Goal: Transaction & Acquisition: Purchase product/service

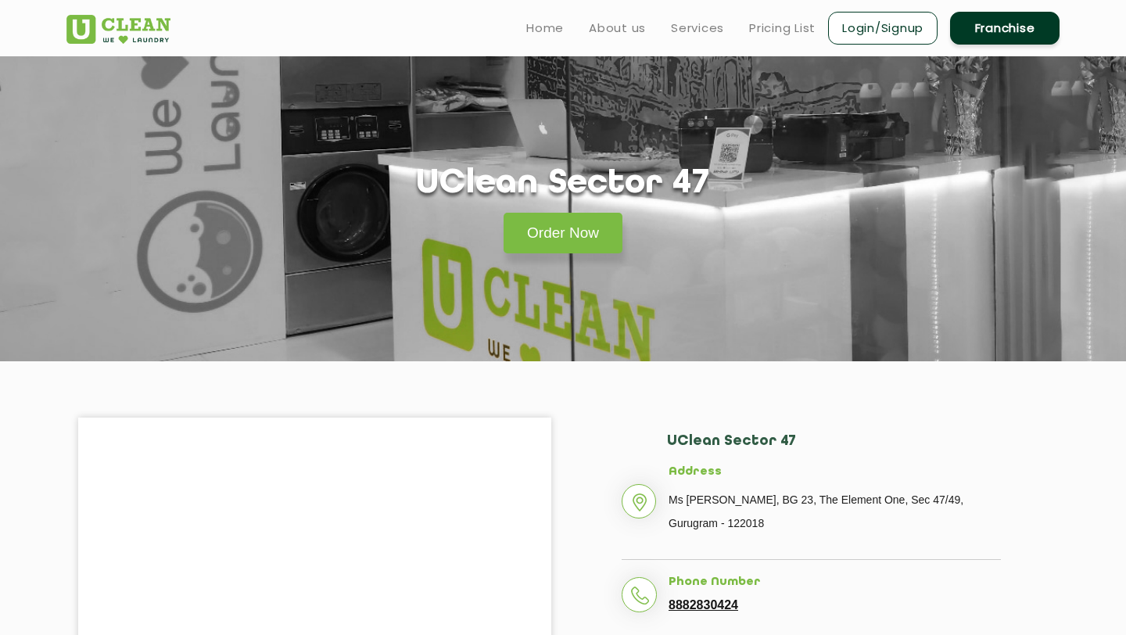
click at [359, 358] on section "UClean Sector 47 Order Now" at bounding box center [563, 208] width 1126 height 305
click at [546, 237] on link "Order Now" at bounding box center [562, 233] width 119 height 41
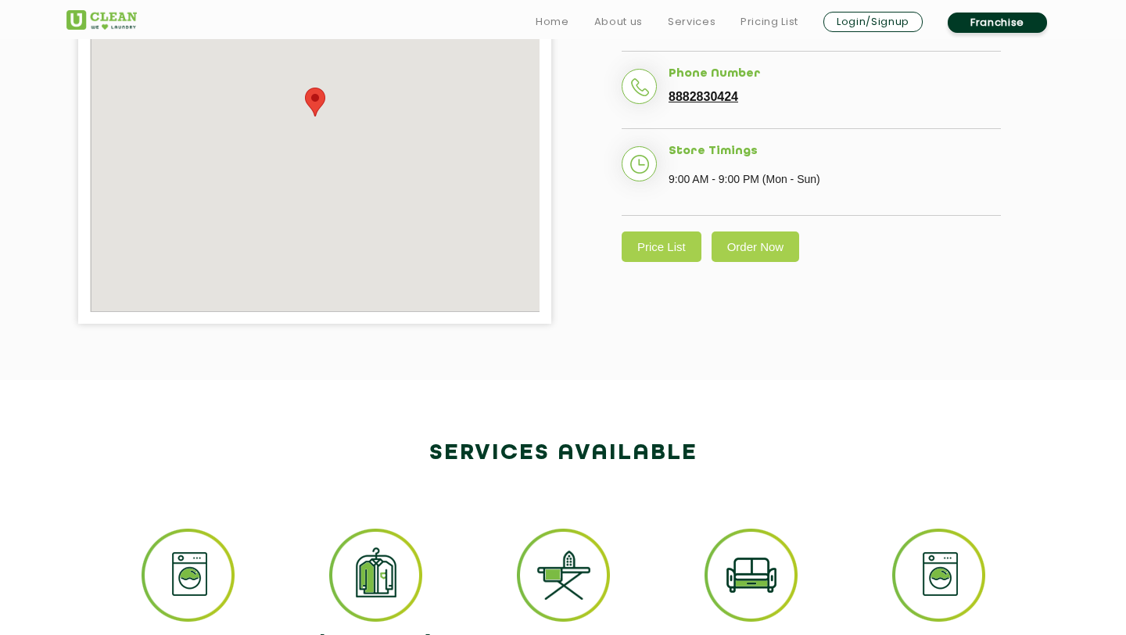
scroll to position [515, 0]
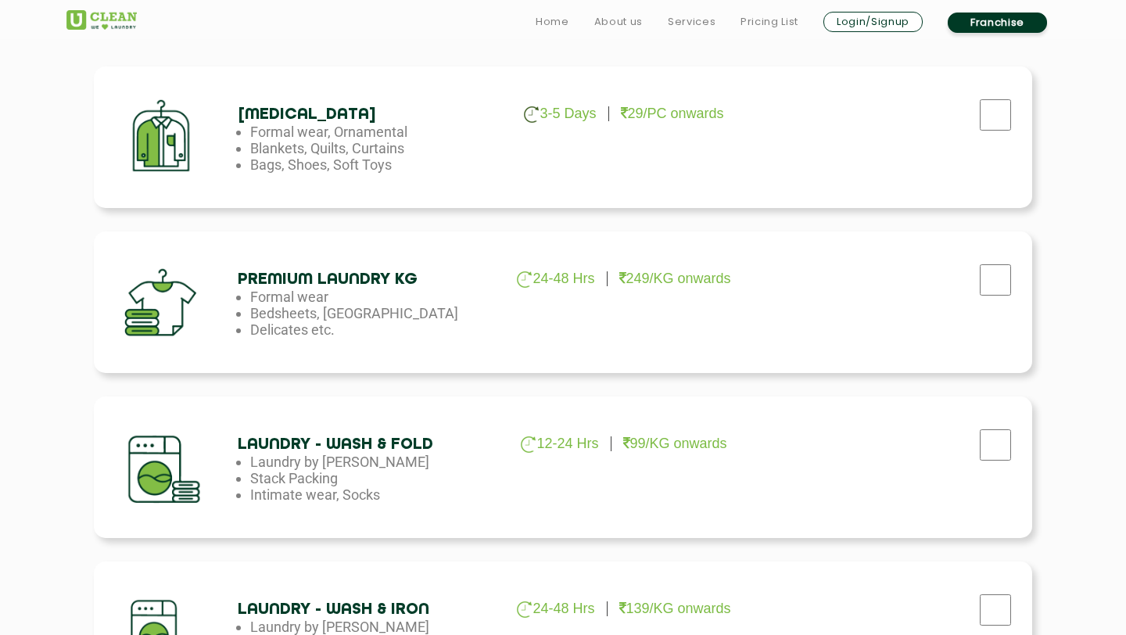
scroll to position [545, 0]
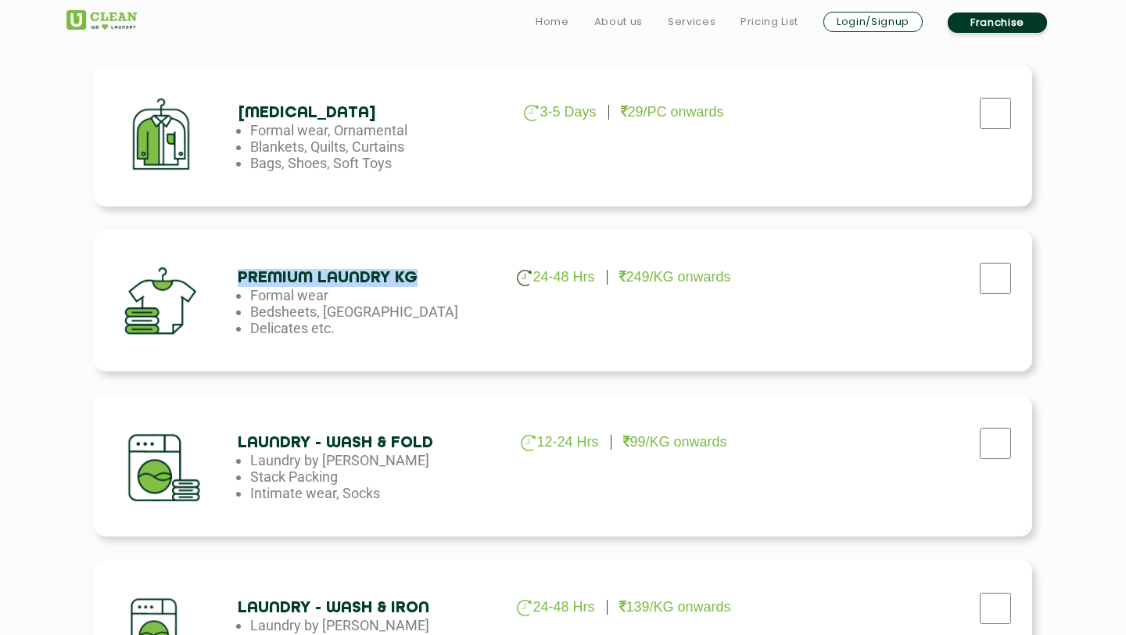
drag, startPoint x: 235, startPoint y: 274, endPoint x: 478, endPoint y: 274, distance: 242.3
click at [478, 274] on div "Premium Laundry Kg 24-48 Hrs 249/KG onwards Formal wear Bedsheets, Dohars Delic…" at bounding box center [563, 300] width 938 height 141
click at [478, 274] on h4 "Premium Laundry Kg" at bounding box center [364, 278] width 253 height 18
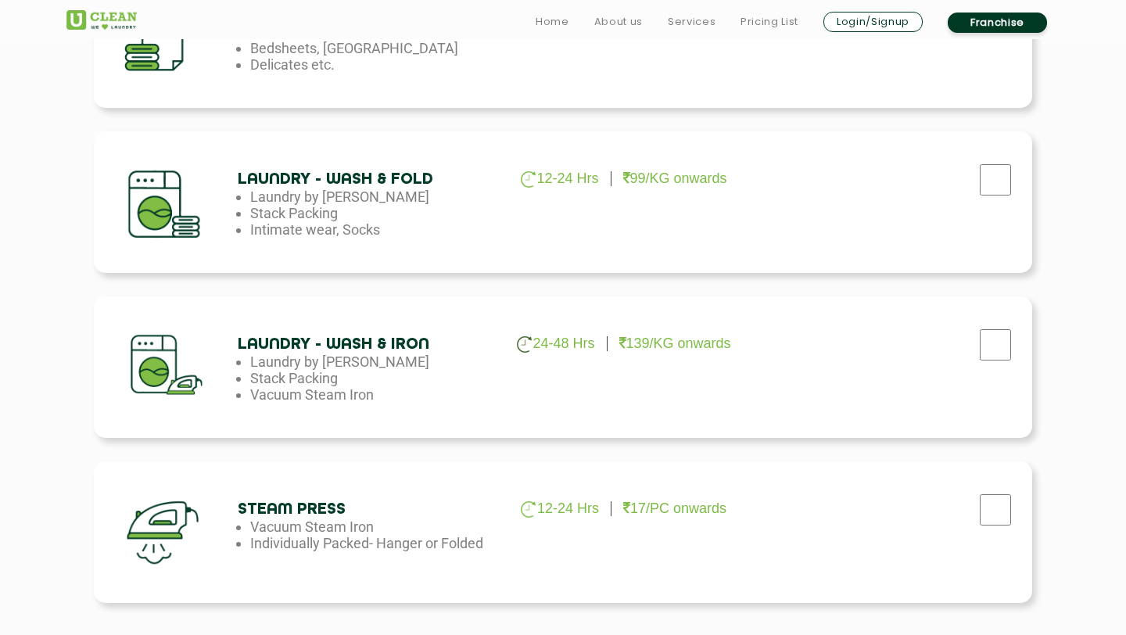
scroll to position [807, 0]
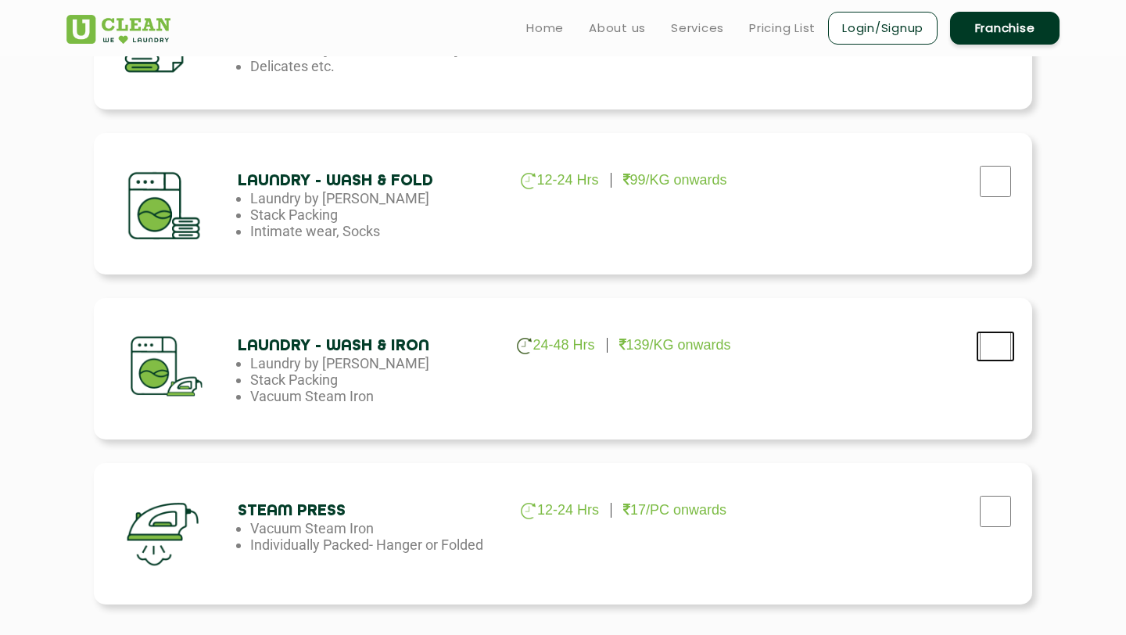
click at [993, 348] on input "checkbox" at bounding box center [995, 346] width 39 height 31
checkbox input "true"
drag, startPoint x: 514, startPoint y: 334, endPoint x: 746, endPoint y: 342, distance: 231.5
click at [746, 342] on div "Laundry - Wash & Iron 24-48 Hrs 139/KG onwards Laundry by Kilo Stack Packing Va…" at bounding box center [563, 368] width 938 height 141
click at [746, 342] on ul "24-48 Hrs 139/KG onwards" at bounding box center [622, 345] width 253 height 17
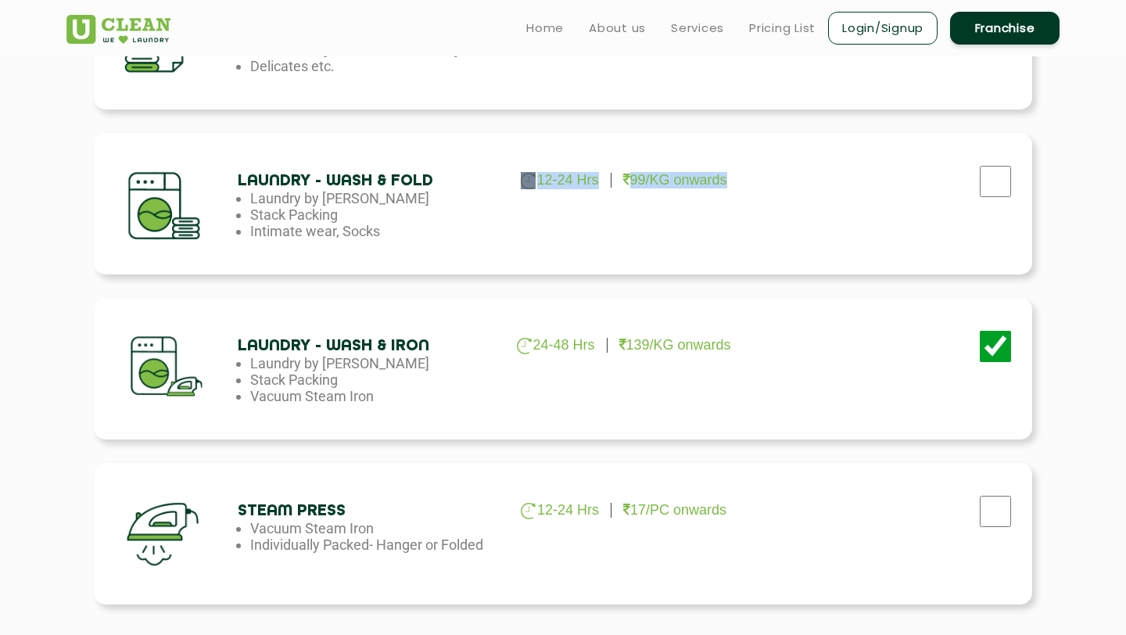
drag, startPoint x: 500, startPoint y: 184, endPoint x: 894, endPoint y: 181, distance: 394.0
click at [894, 181] on div "Laundry - Wash & Fold 12-24 Hrs 99/KG onwards Laundry by Kilo Stack Packing Int…" at bounding box center [563, 203] width 938 height 141
click at [757, 228] on div "Laundry - Wash & Fold 12-24 Hrs 99/KG onwards Laundry by Kilo Stack Packing Int…" at bounding box center [563, 203] width 938 height 141
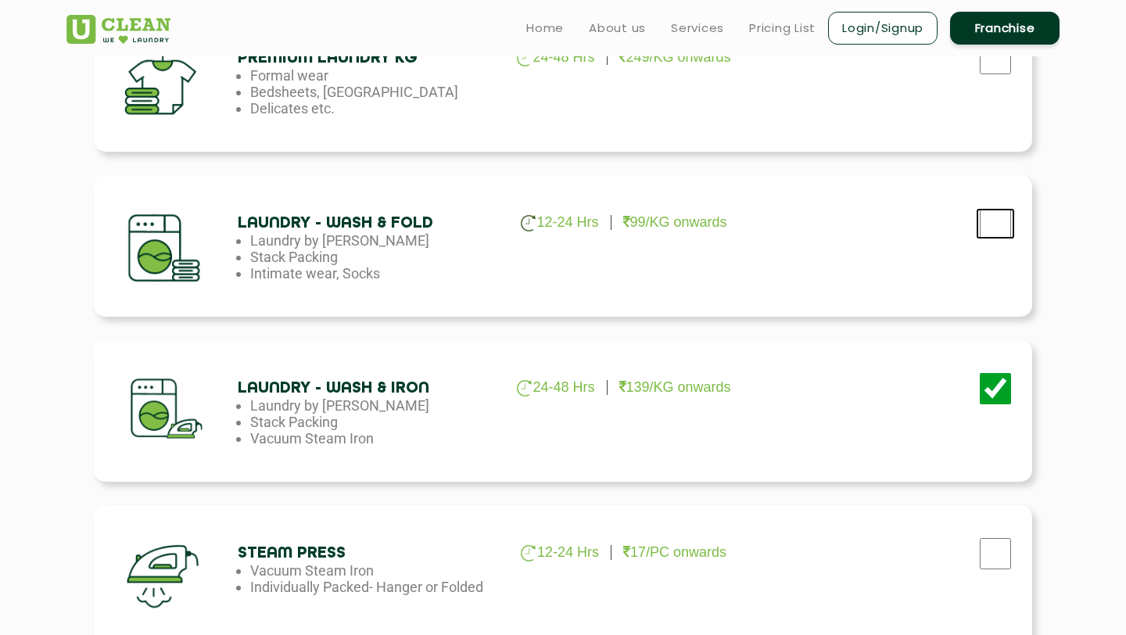
click at [993, 231] on input "checkbox" at bounding box center [995, 223] width 39 height 31
checkbox input "false"
drag, startPoint x: 244, startPoint y: 427, endPoint x: 356, endPoint y: 427, distance: 112.6
click at [356, 427] on ul "24-48 Hrs 139/KG onwards Laundry by Kilo Stack Packing Vacuum Steam Iron" at bounding box center [364, 421] width 253 height 49
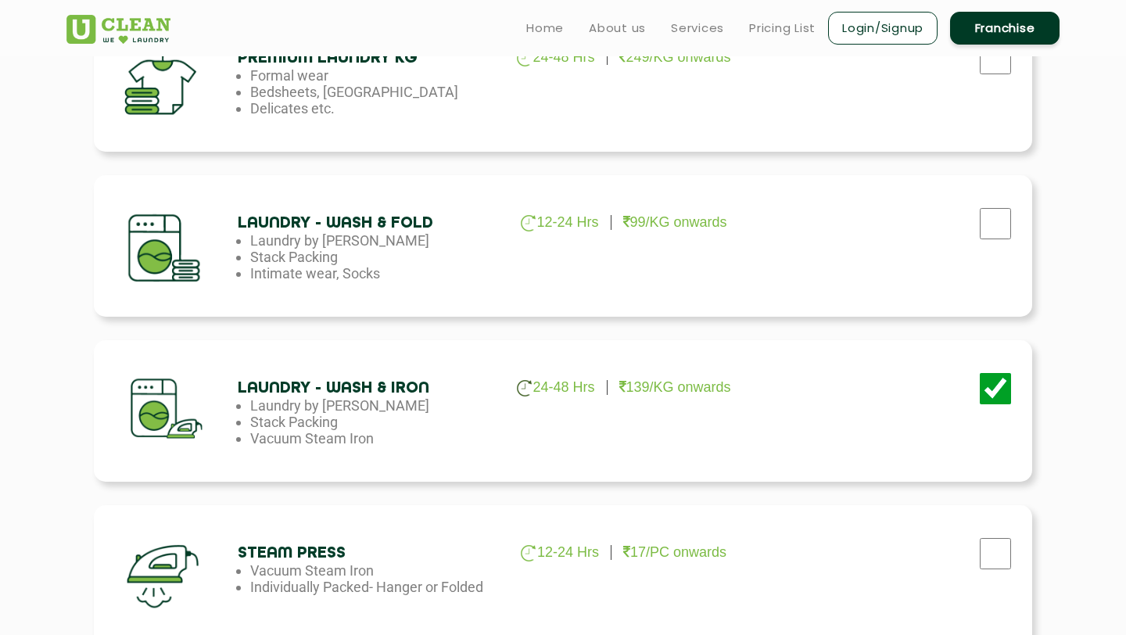
click at [356, 427] on li "Stack Packing" at bounding box center [376, 422] width 253 height 16
drag, startPoint x: 242, startPoint y: 406, endPoint x: 400, endPoint y: 435, distance: 160.5
click at [400, 435] on ul "24-48 Hrs 139/KG onwards Laundry by Kilo Stack Packing Vacuum Steam Iron" at bounding box center [364, 421] width 253 height 49
click at [400, 435] on li "Vacuum Steam Iron" at bounding box center [376, 438] width 253 height 16
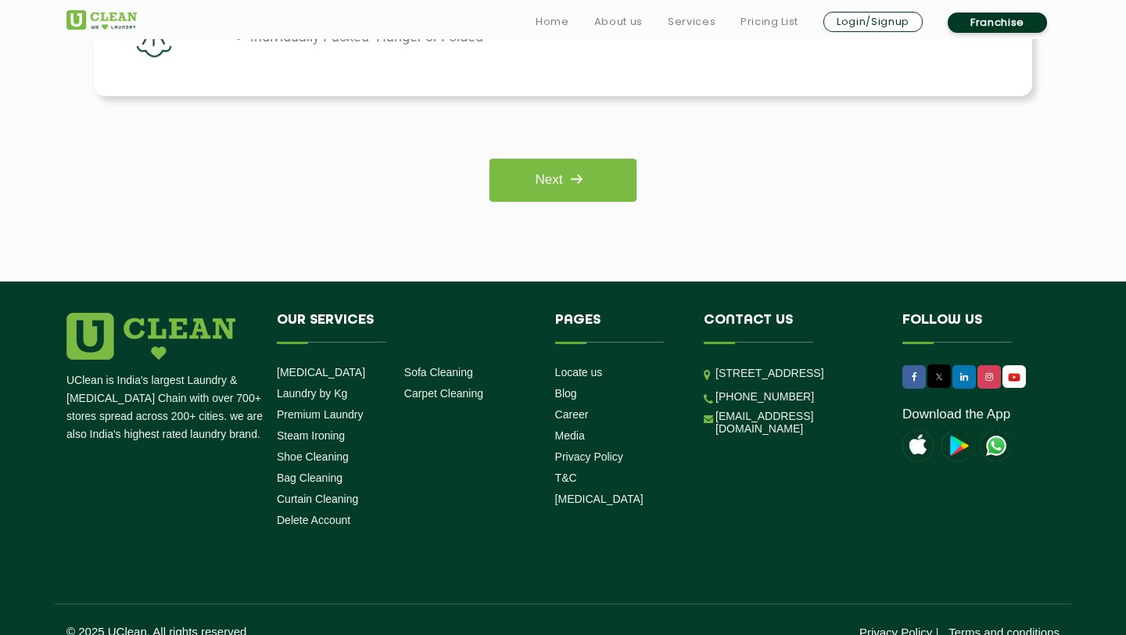
scroll to position [1319, 0]
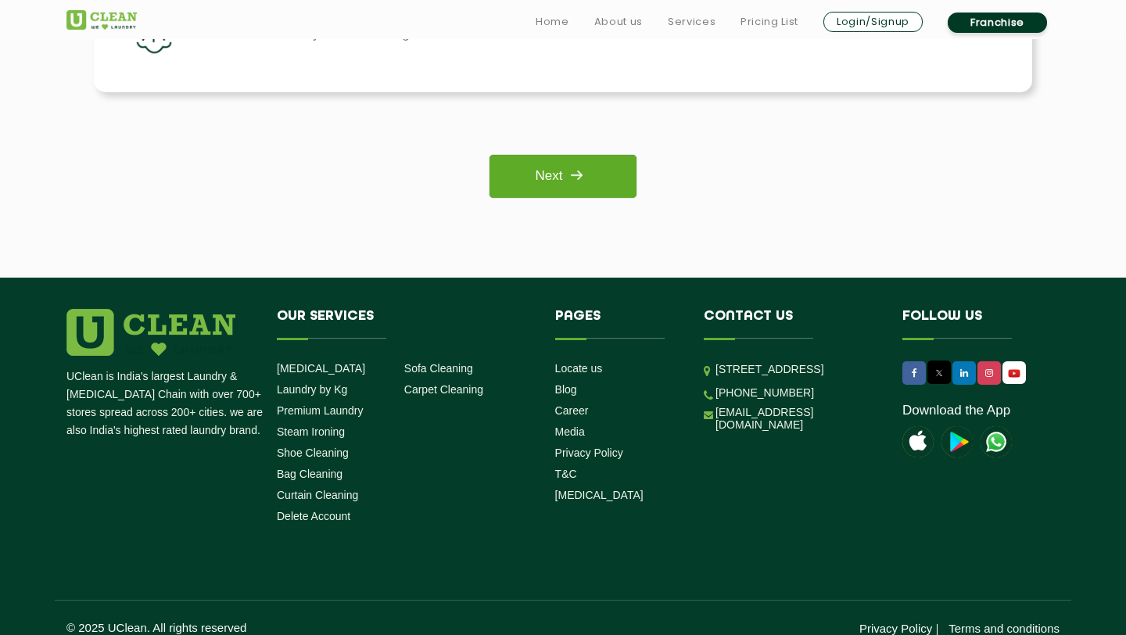
click at [535, 169] on link "Next" at bounding box center [562, 176] width 146 height 43
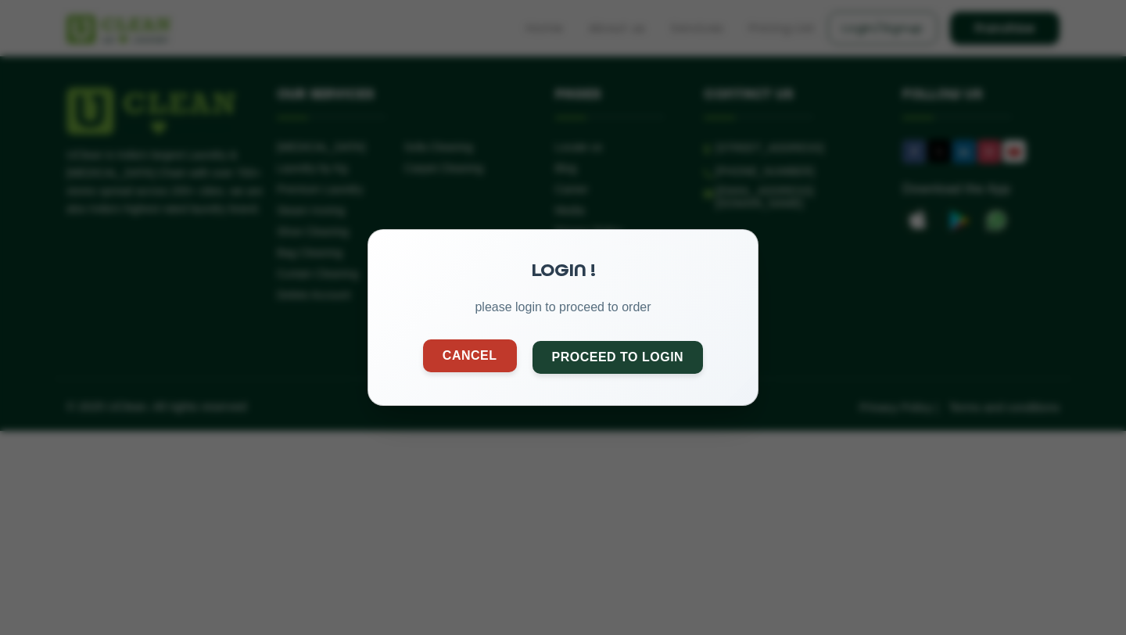
click at [469, 356] on button "Cancel" at bounding box center [470, 355] width 94 height 33
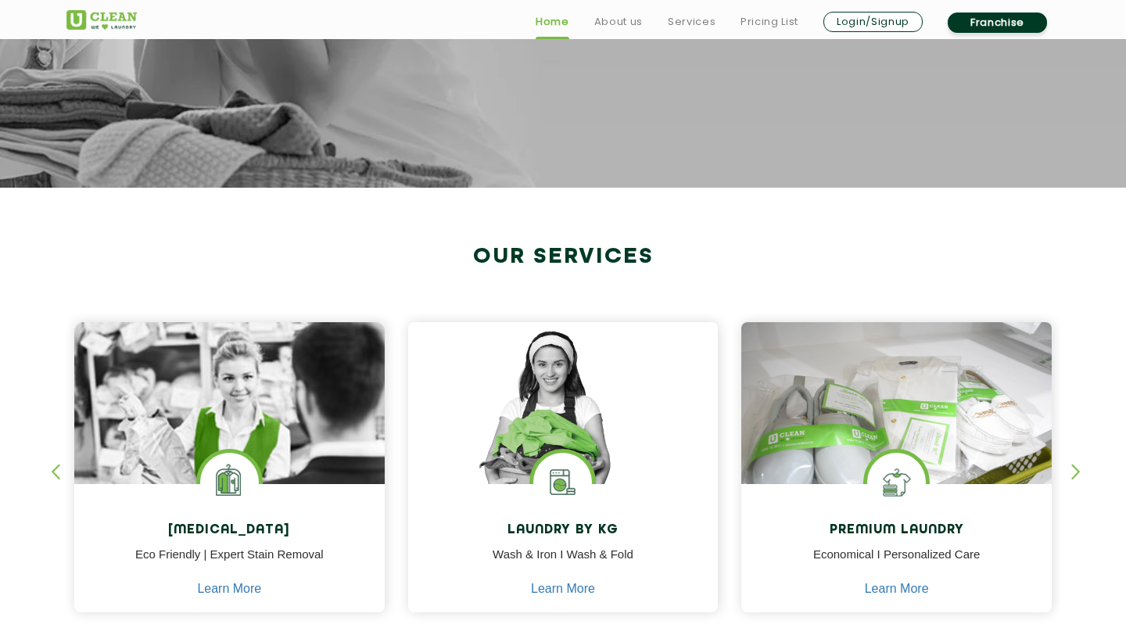
scroll to position [457, 0]
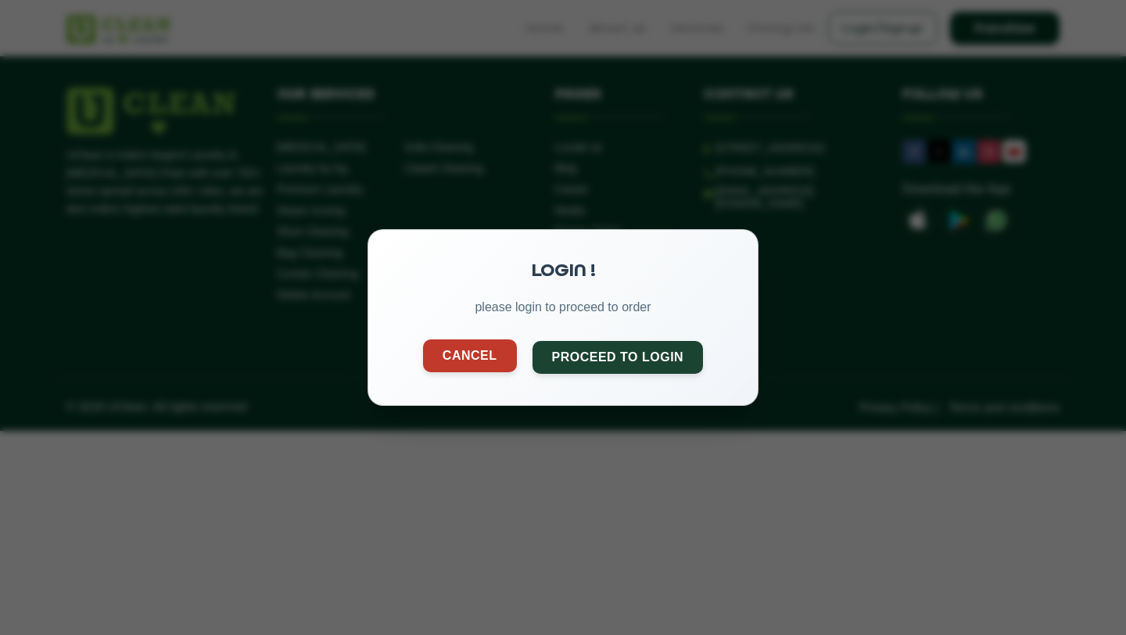
click at [489, 353] on button "Cancel" at bounding box center [470, 355] width 94 height 33
click at [482, 354] on button "Cancel" at bounding box center [470, 355] width 94 height 33
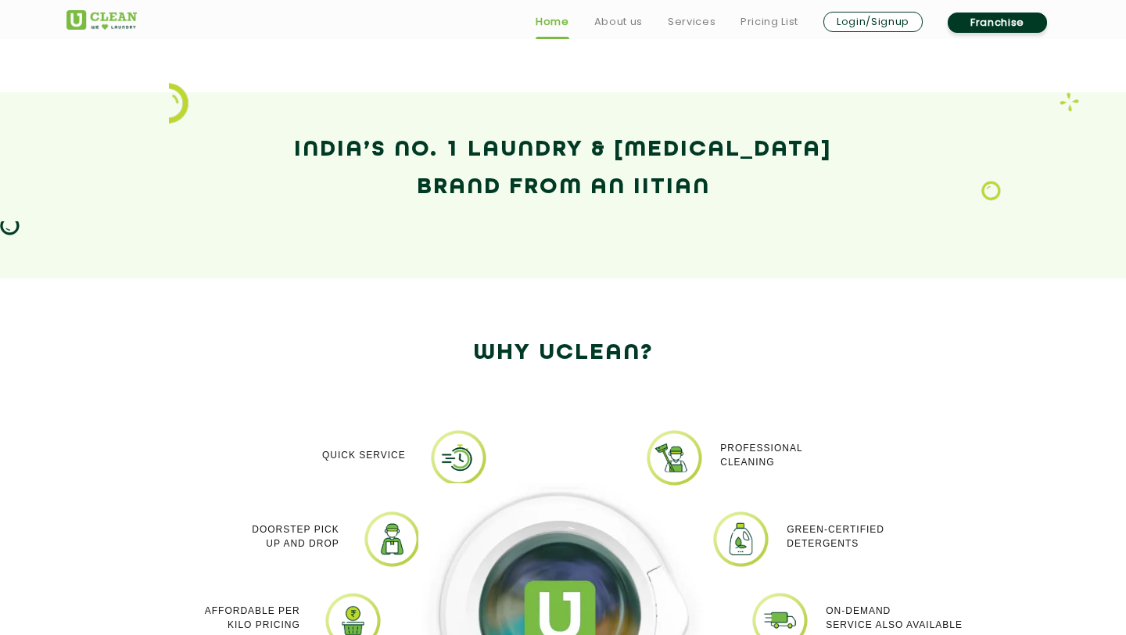
scroll to position [1049, 0]
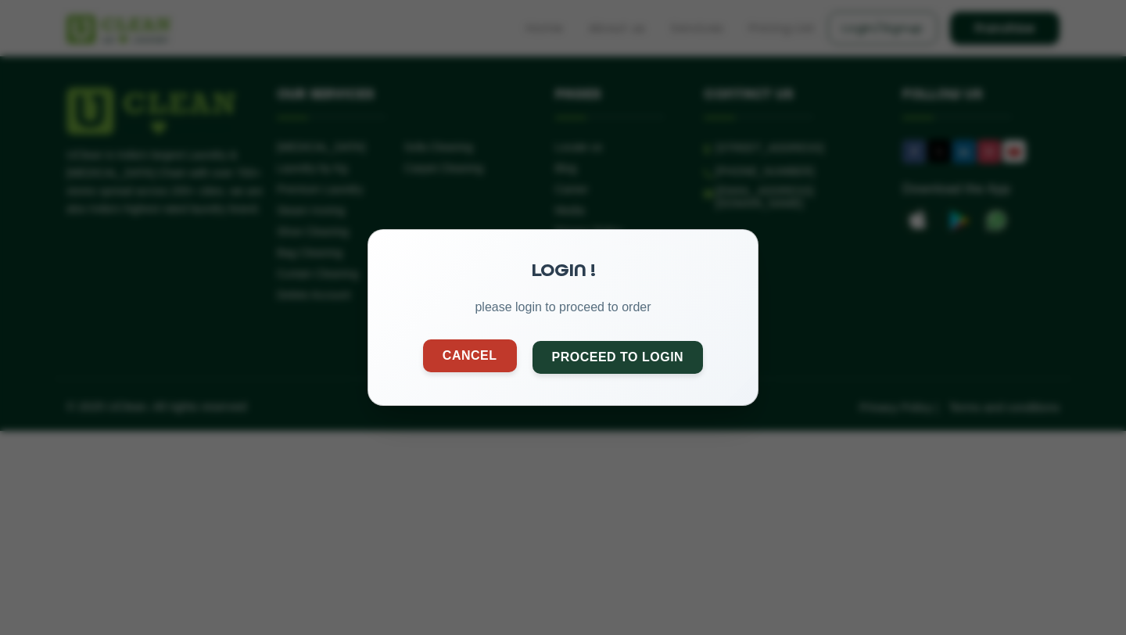
click at [478, 364] on button "Cancel" at bounding box center [470, 355] width 94 height 33
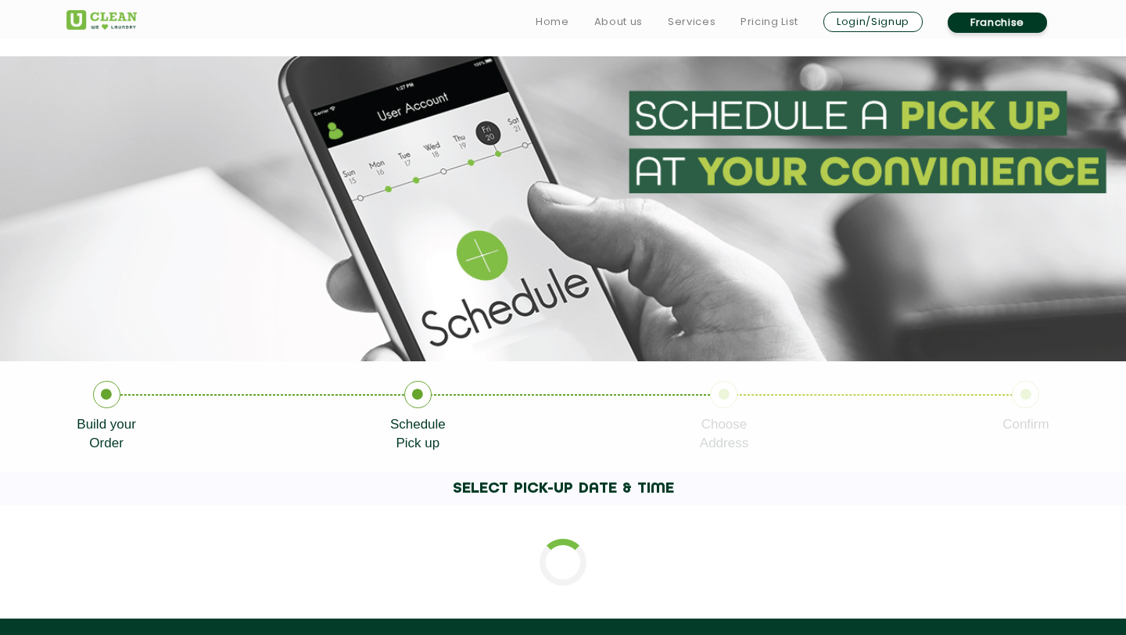
scroll to position [115, 0]
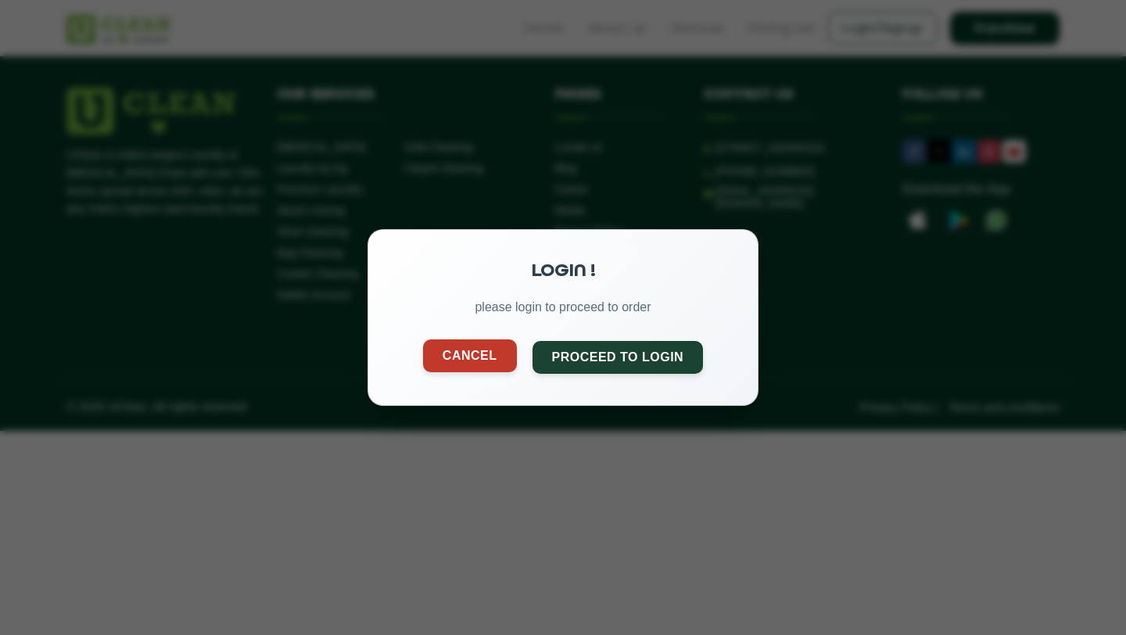
click at [487, 353] on button "Cancel" at bounding box center [470, 355] width 94 height 33
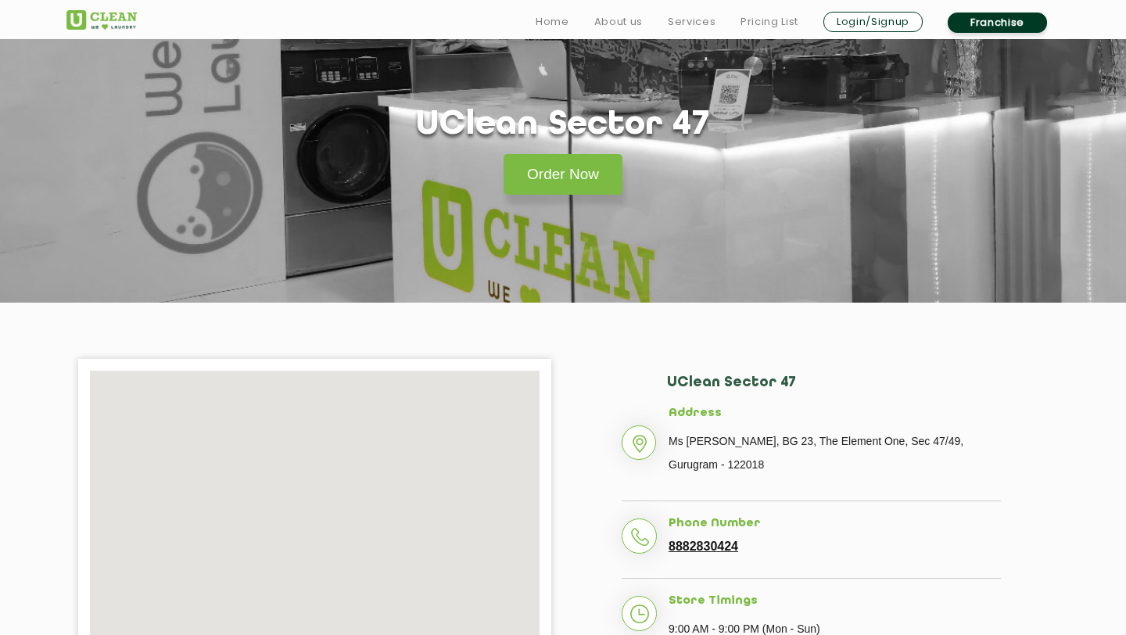
scroll to position [161, 0]
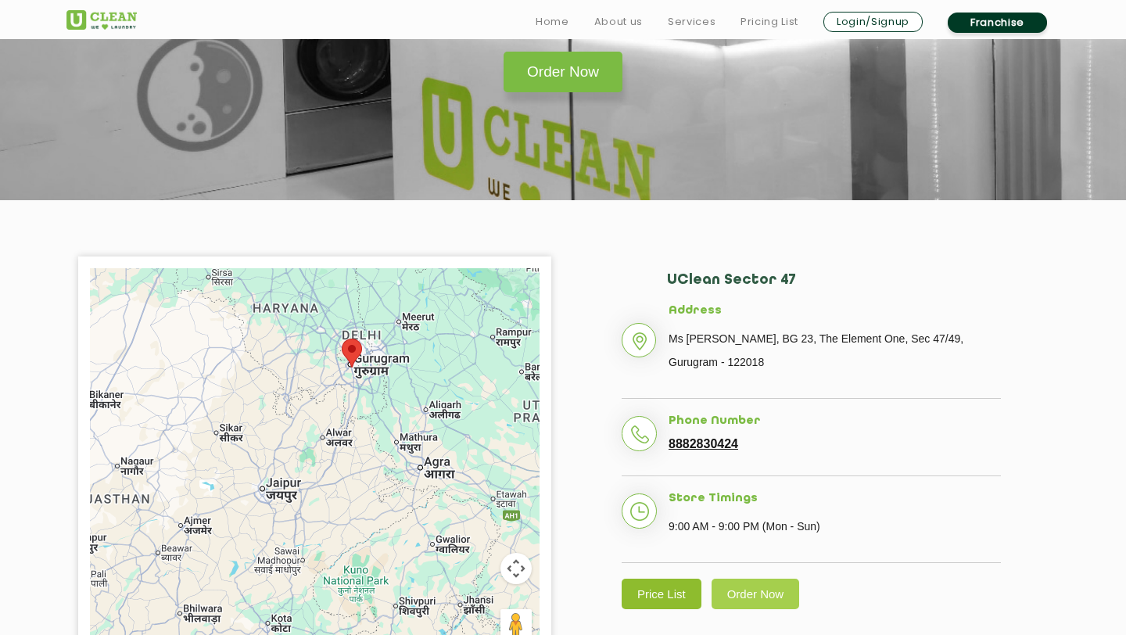
click at [650, 592] on link "Price List" at bounding box center [661, 593] width 80 height 30
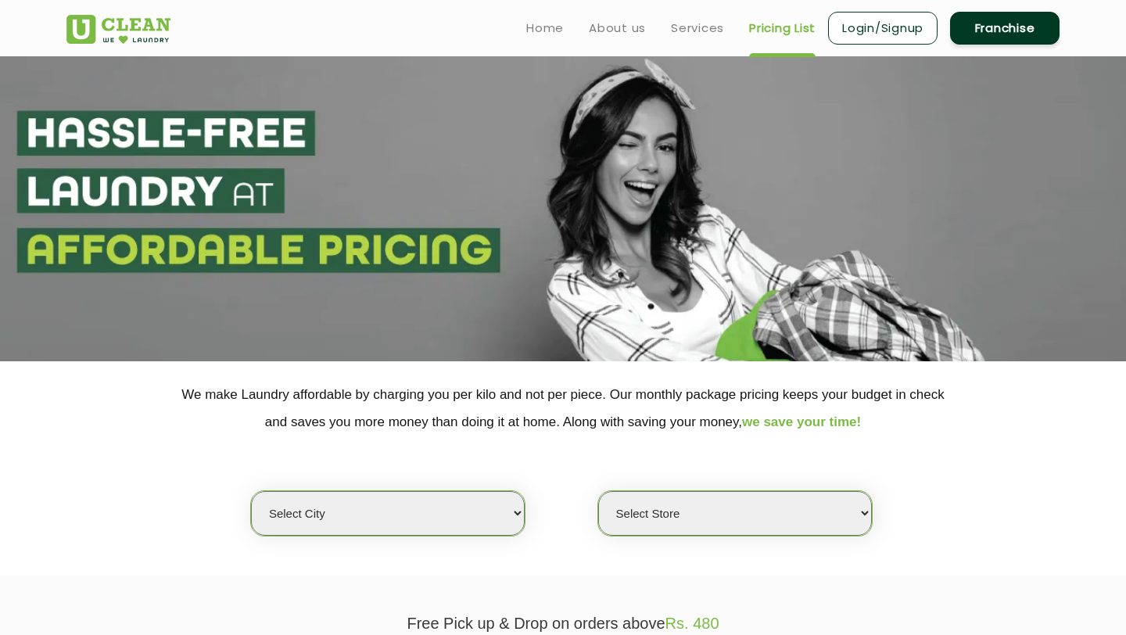
select select "0"
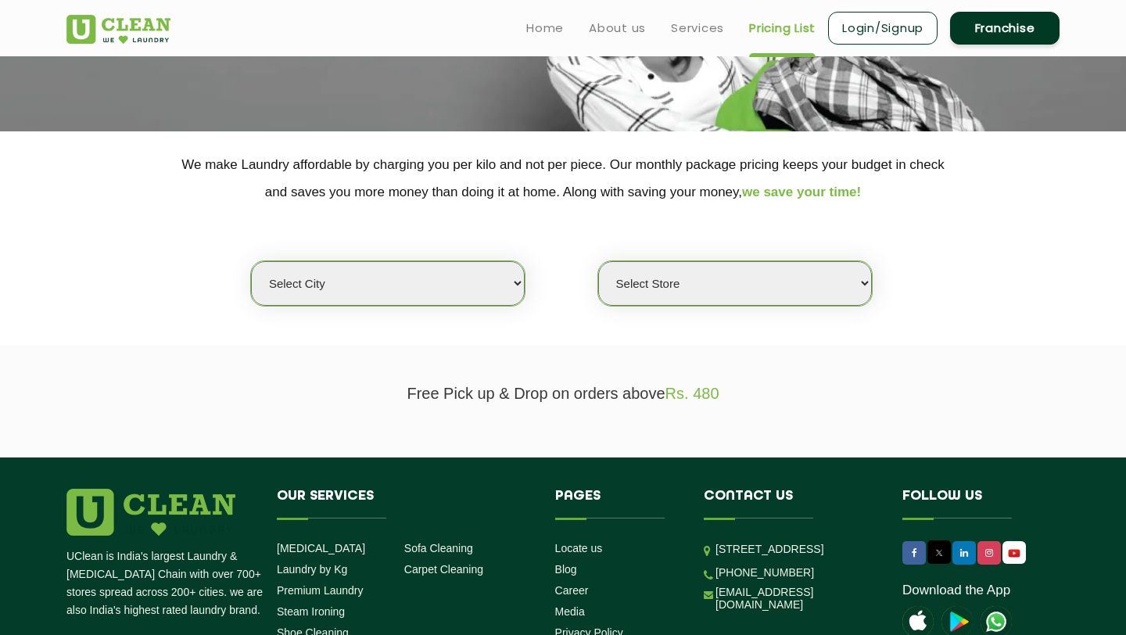
scroll to position [224, 0]
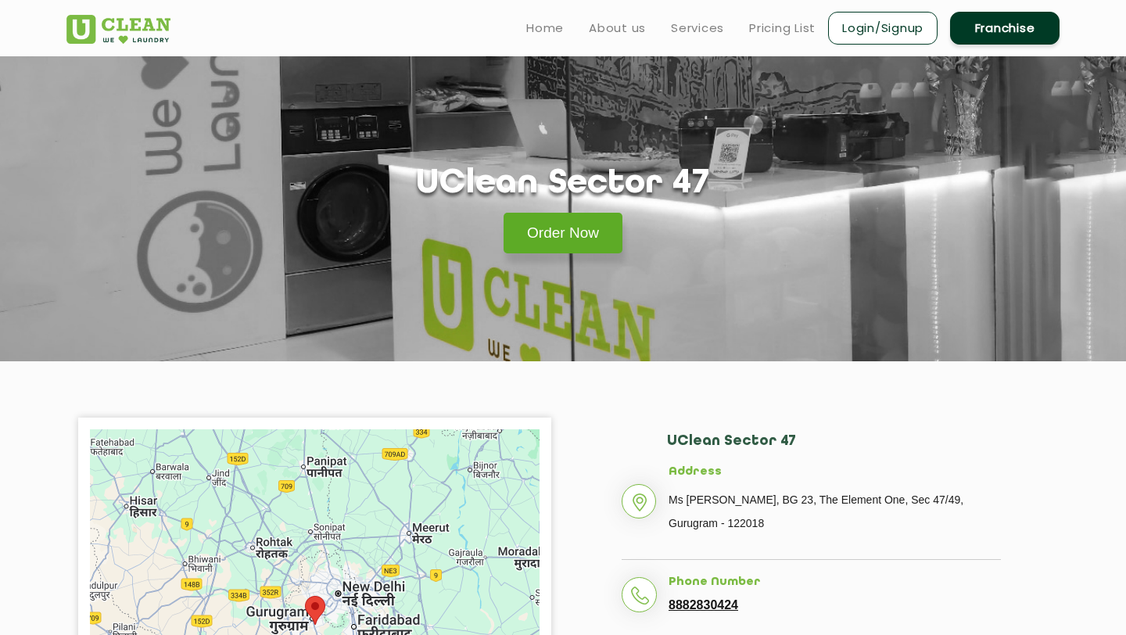
click at [546, 241] on link "Order Now" at bounding box center [562, 233] width 119 height 41
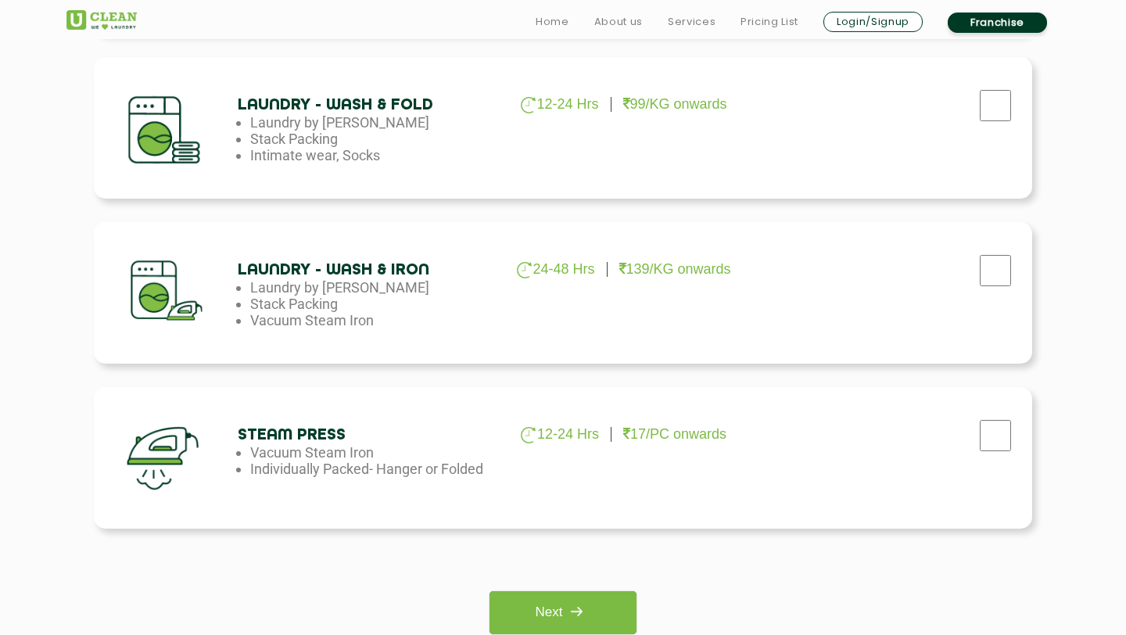
scroll to position [909, 0]
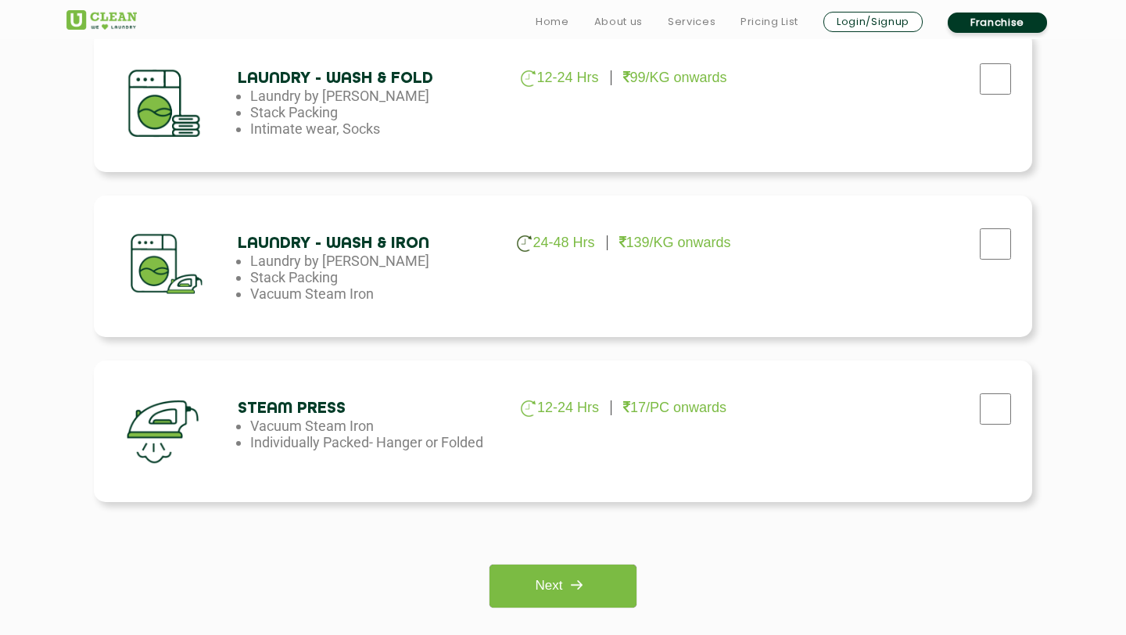
click at [867, 255] on div at bounding box center [888, 239] width 264 height 64
click at [1011, 258] on input "checkbox" at bounding box center [995, 243] width 39 height 31
checkbox input "true"
drag, startPoint x: 631, startPoint y: 248, endPoint x: 693, endPoint y: 248, distance: 61.8
click at [693, 248] on p "139/KG onwards" at bounding box center [675, 243] width 112 height 16
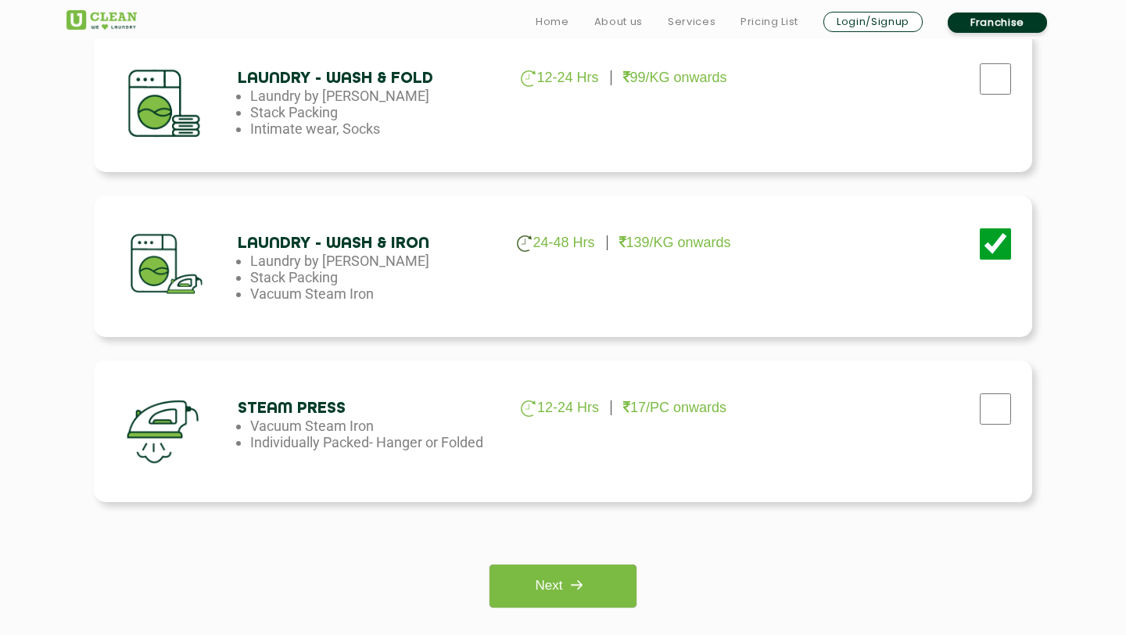
click at [754, 252] on div "Laundry - Wash & Iron 24-48 Hrs 139/KG onwards Laundry by Kilo Stack Packing Va…" at bounding box center [563, 265] width 938 height 141
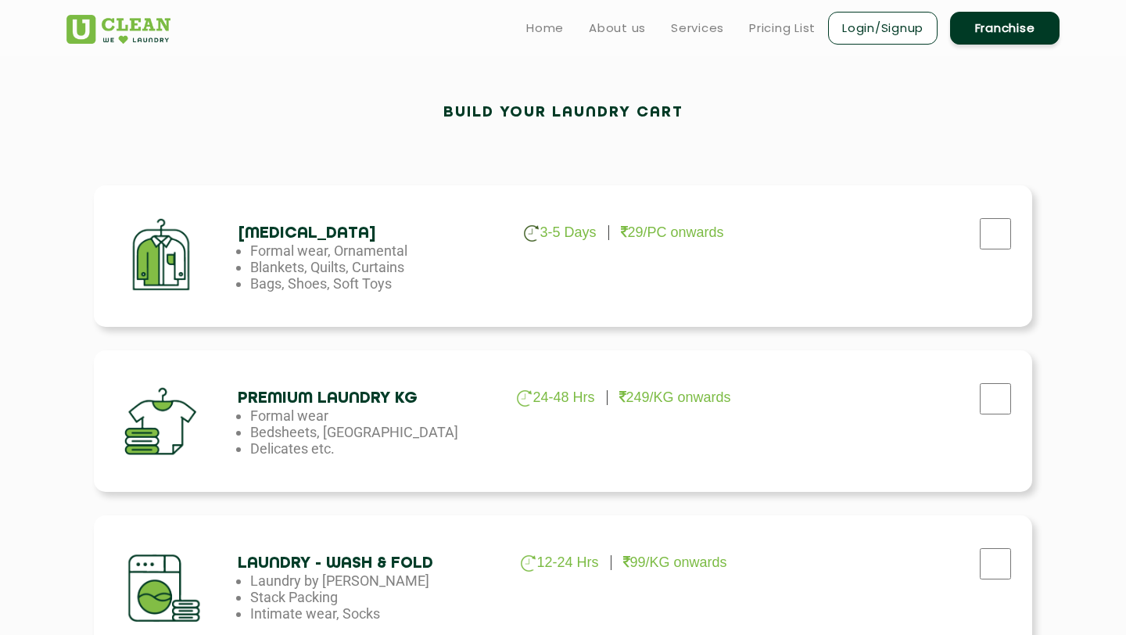
scroll to position [408, 0]
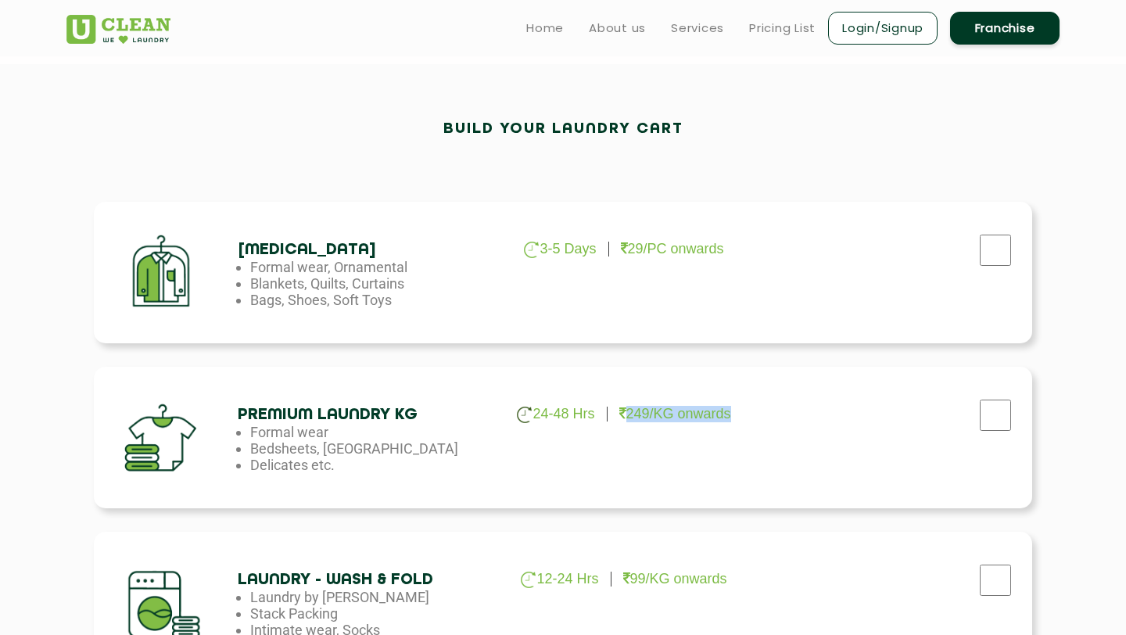
drag, startPoint x: 622, startPoint y: 414, endPoint x: 743, endPoint y: 415, distance: 120.4
click at [743, 415] on ul "24-48 Hrs 249/KG onwards" at bounding box center [622, 414] width 253 height 17
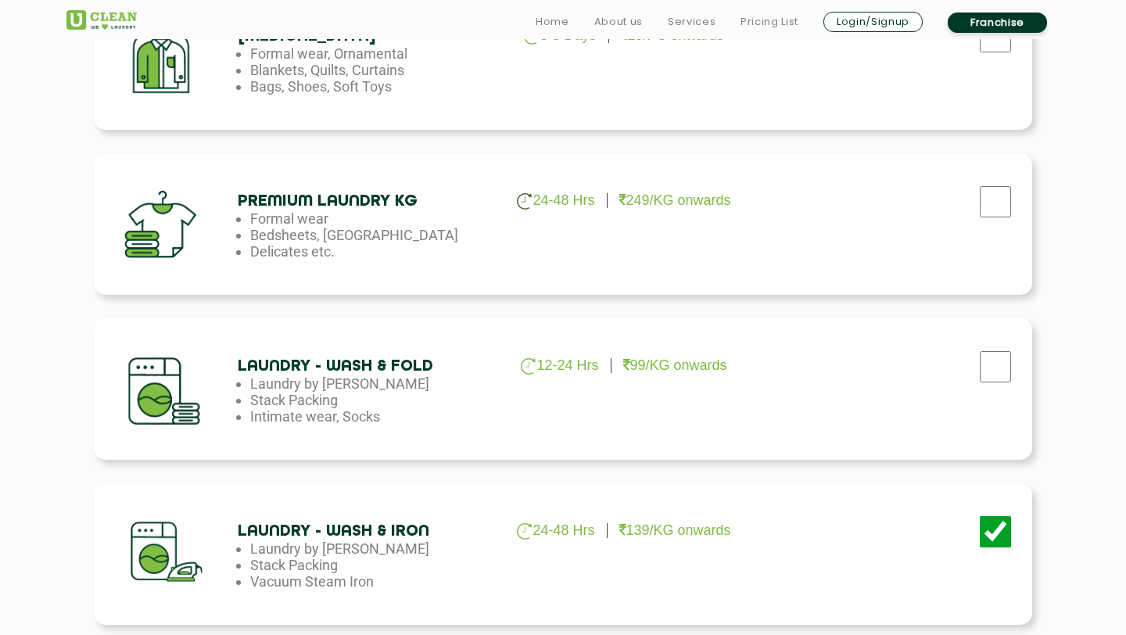
scroll to position [623, 0]
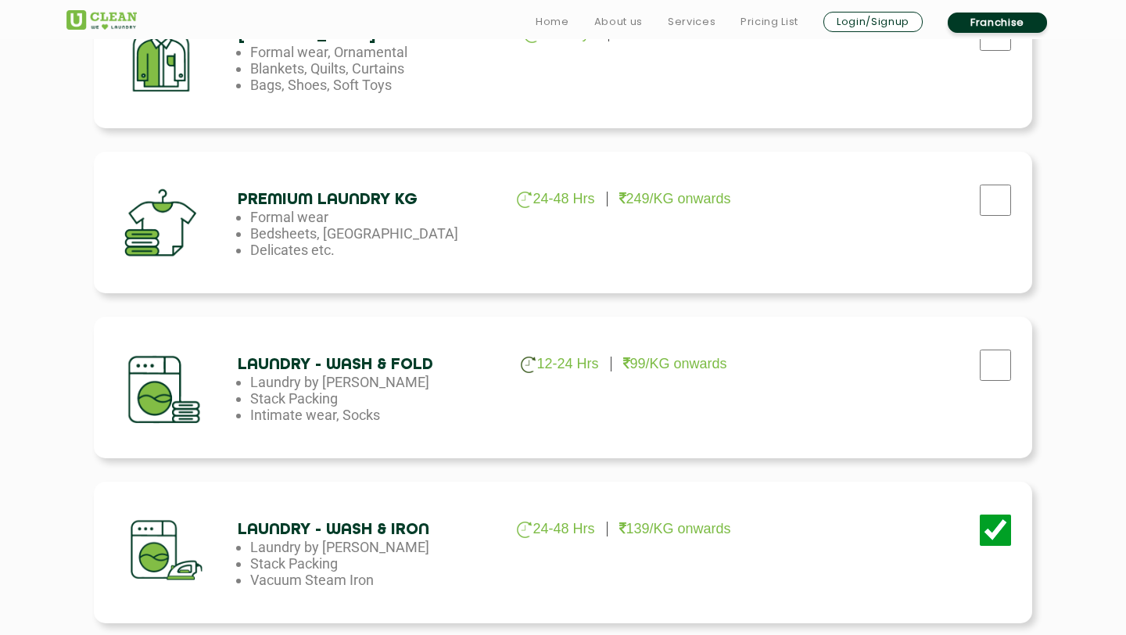
drag, startPoint x: 621, startPoint y: 367, endPoint x: 747, endPoint y: 367, distance: 125.9
click at [747, 367] on ul "12-24 Hrs 99/KG onwards" at bounding box center [622, 364] width 253 height 17
drag, startPoint x: 738, startPoint y: 358, endPoint x: 620, endPoint y: 362, distance: 118.1
click at [620, 362] on ul "12-24 Hrs 99/KG onwards" at bounding box center [622, 364] width 253 height 17
drag, startPoint x: 249, startPoint y: 374, endPoint x: 435, endPoint y: 371, distance: 186.1
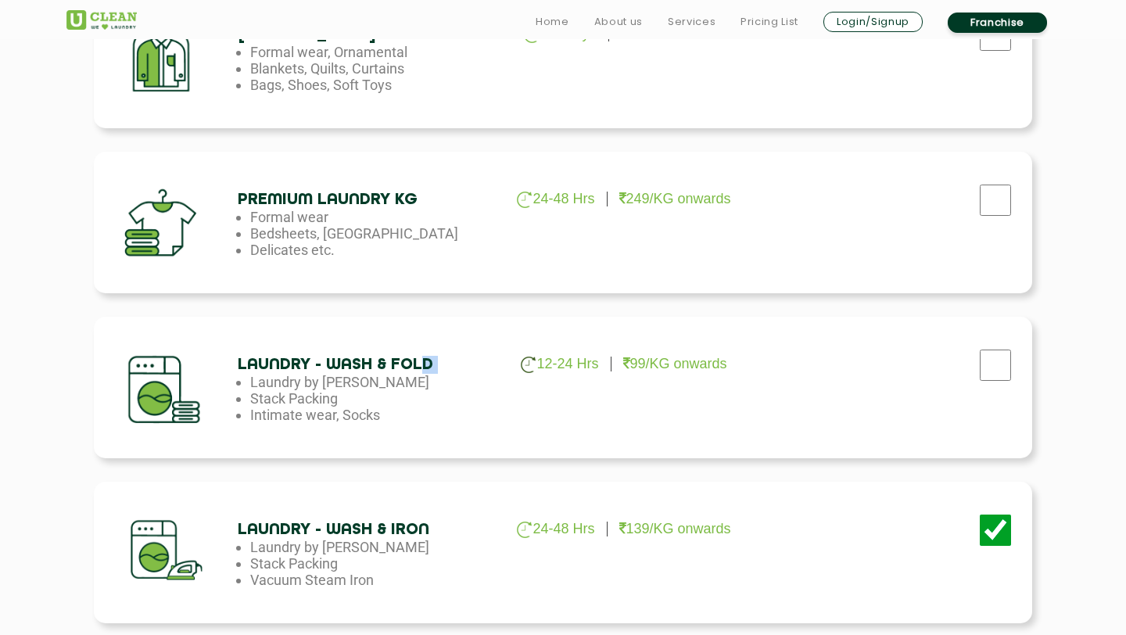
click at [433, 371] on div "Laundry - Wash & Fold 12-24 Hrs 99/KG onwards Laundry by Kilo Stack Packing Int…" at bounding box center [364, 389] width 253 height 67
click at [435, 371] on h4 "Laundry - Wash & Fold" at bounding box center [364, 365] width 253 height 18
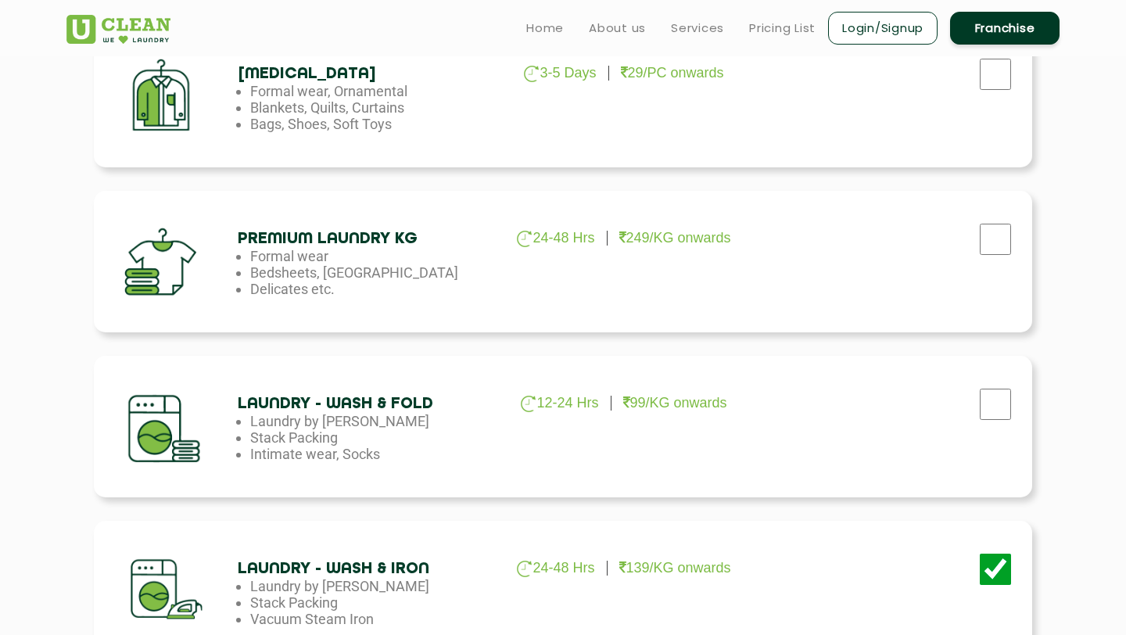
scroll to position [0, 0]
